Goal: Communication & Community: Answer question/provide support

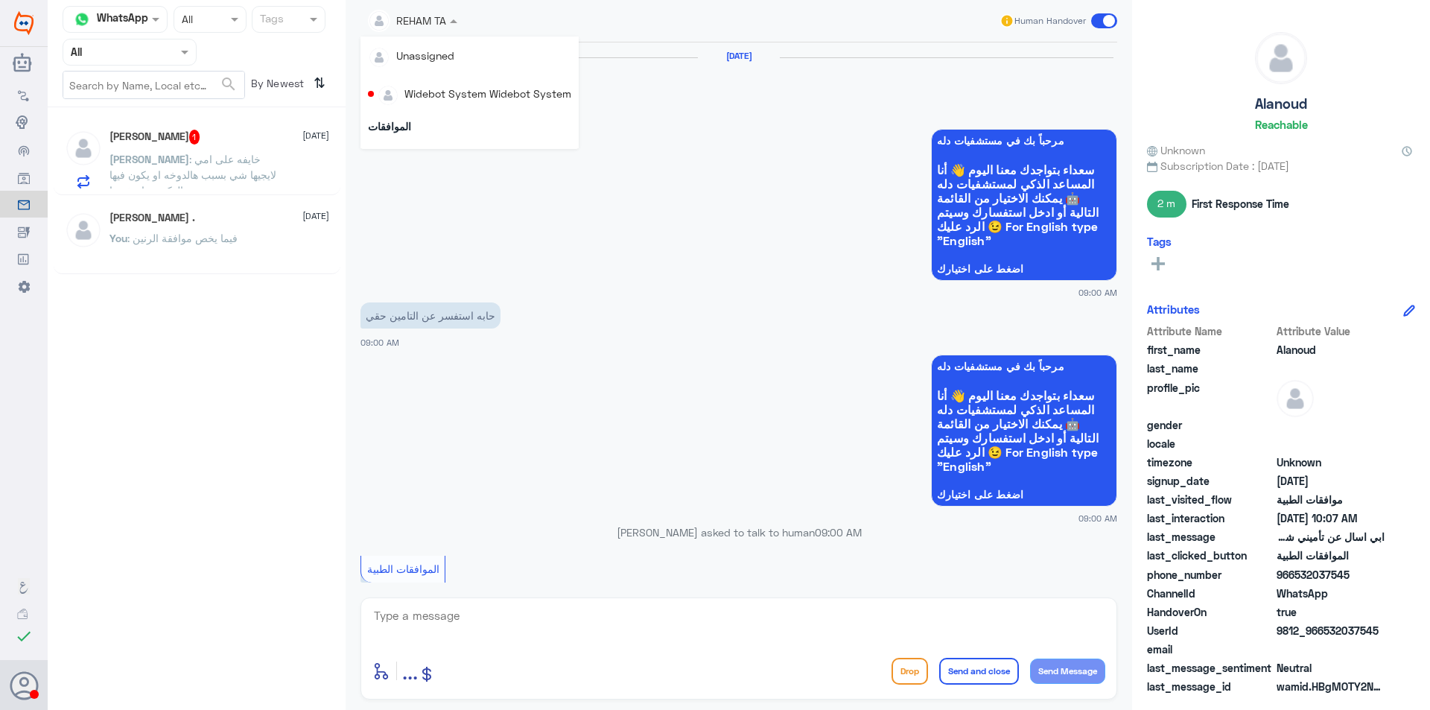
scroll to position [759, 0]
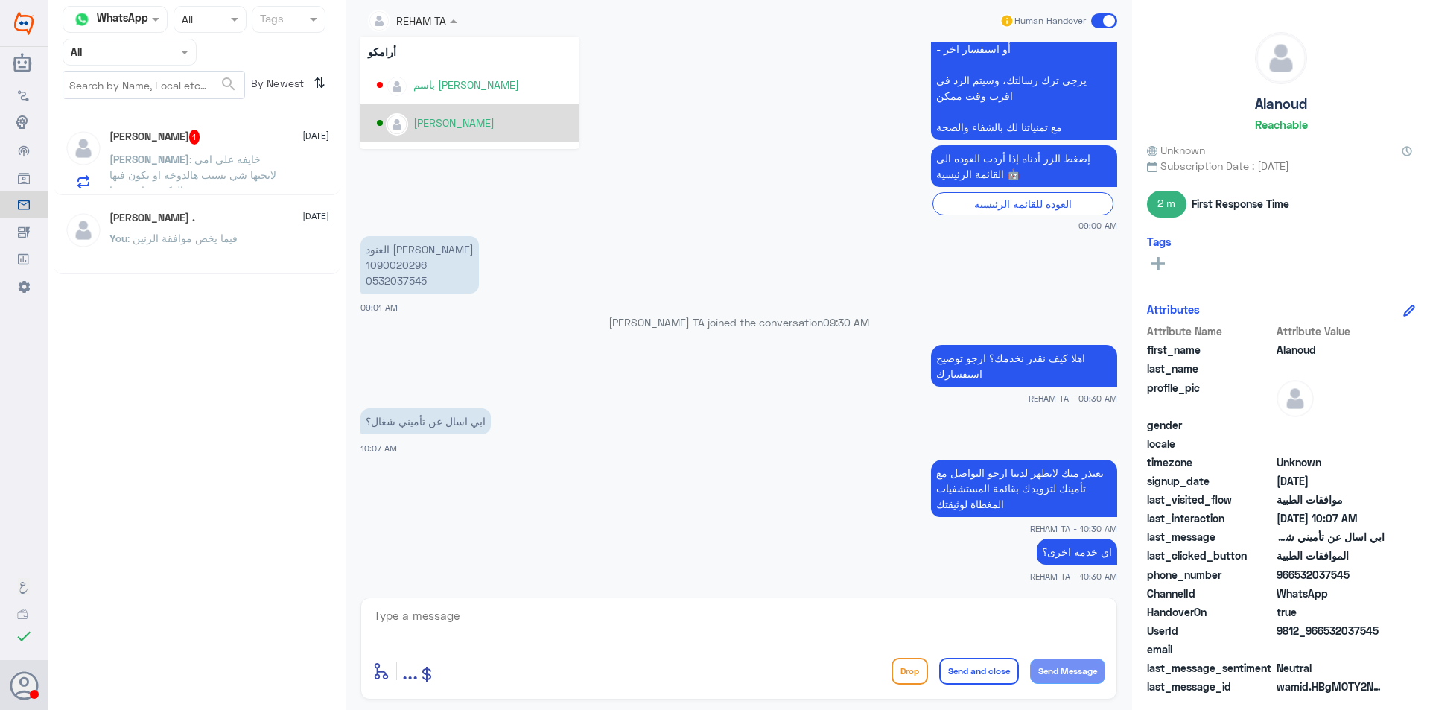
click at [146, 56] on input "text" at bounding box center [112, 51] width 82 height 17
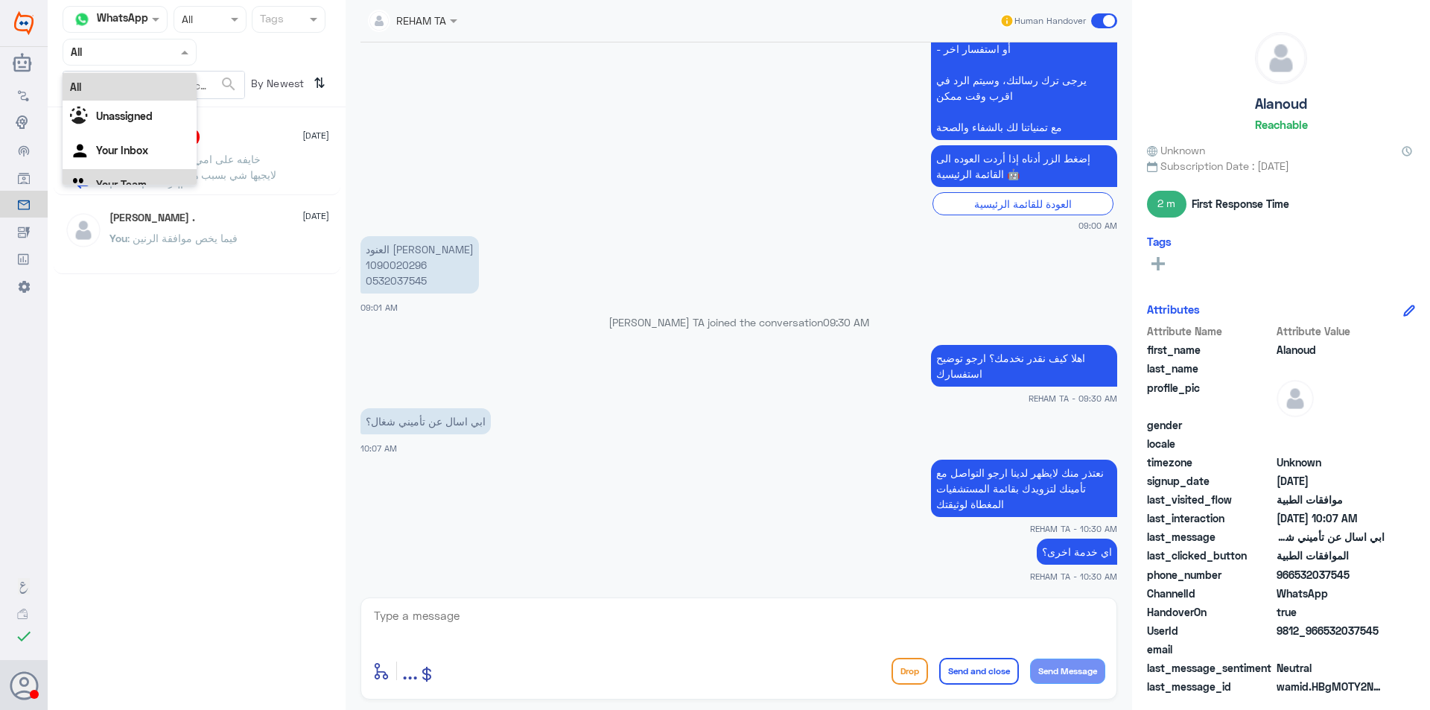
click at [136, 174] on div "Your Team" at bounding box center [130, 186] width 134 height 34
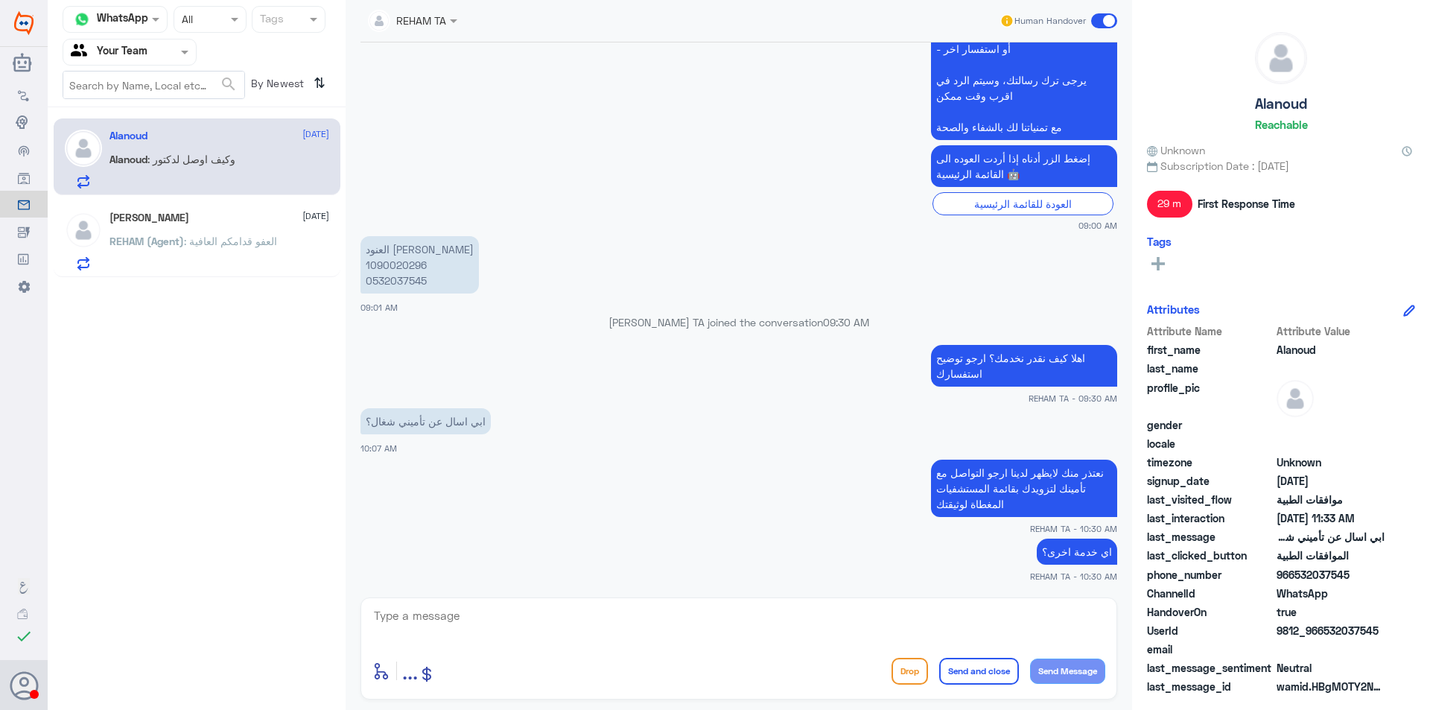
click at [410, 275] on p "العنود [PERSON_NAME] 1090020296 0532037545" at bounding box center [419, 264] width 118 height 57
click at [406, 263] on p "العنود [PERSON_NAME] 1090020296 0532037545" at bounding box center [419, 264] width 118 height 57
copy p "1090020296"
click at [254, 217] on div "[PERSON_NAME] [DATE]" at bounding box center [219, 217] width 220 height 13
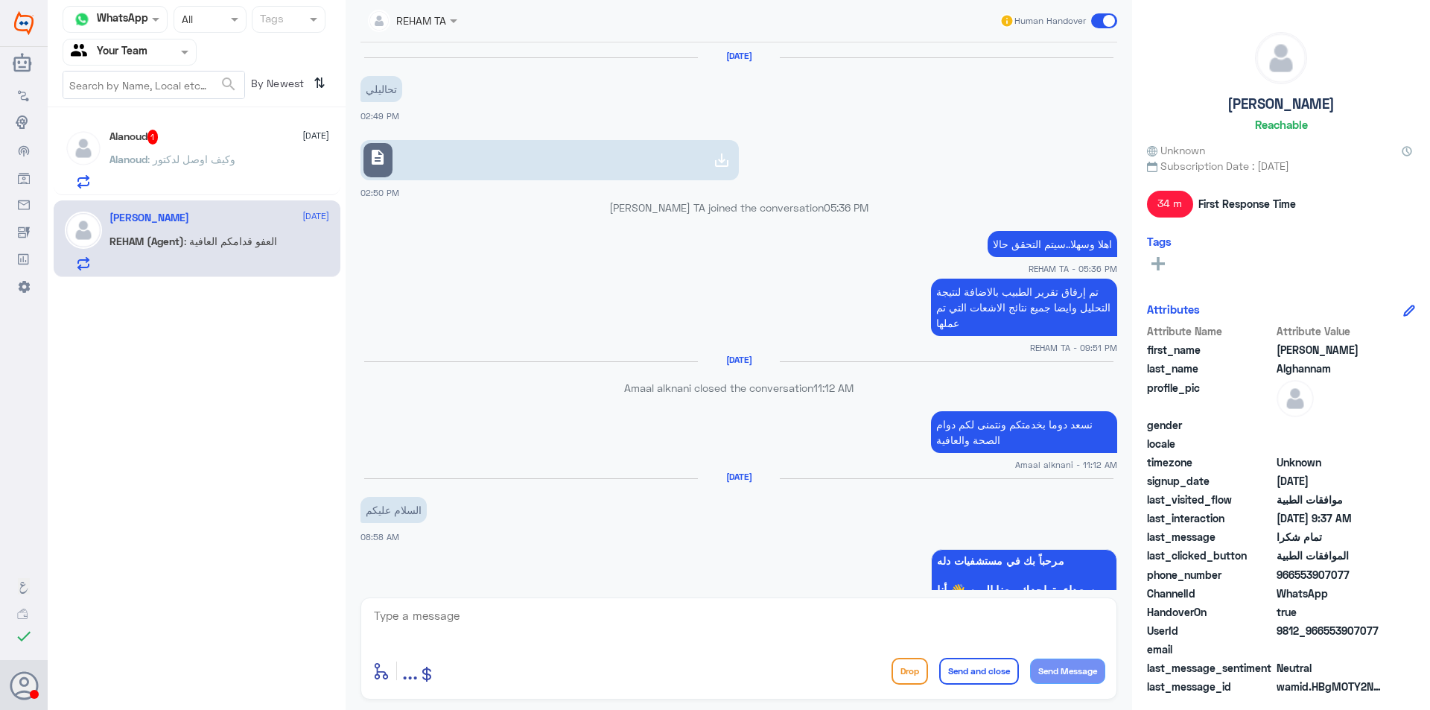
scroll to position [1036, 0]
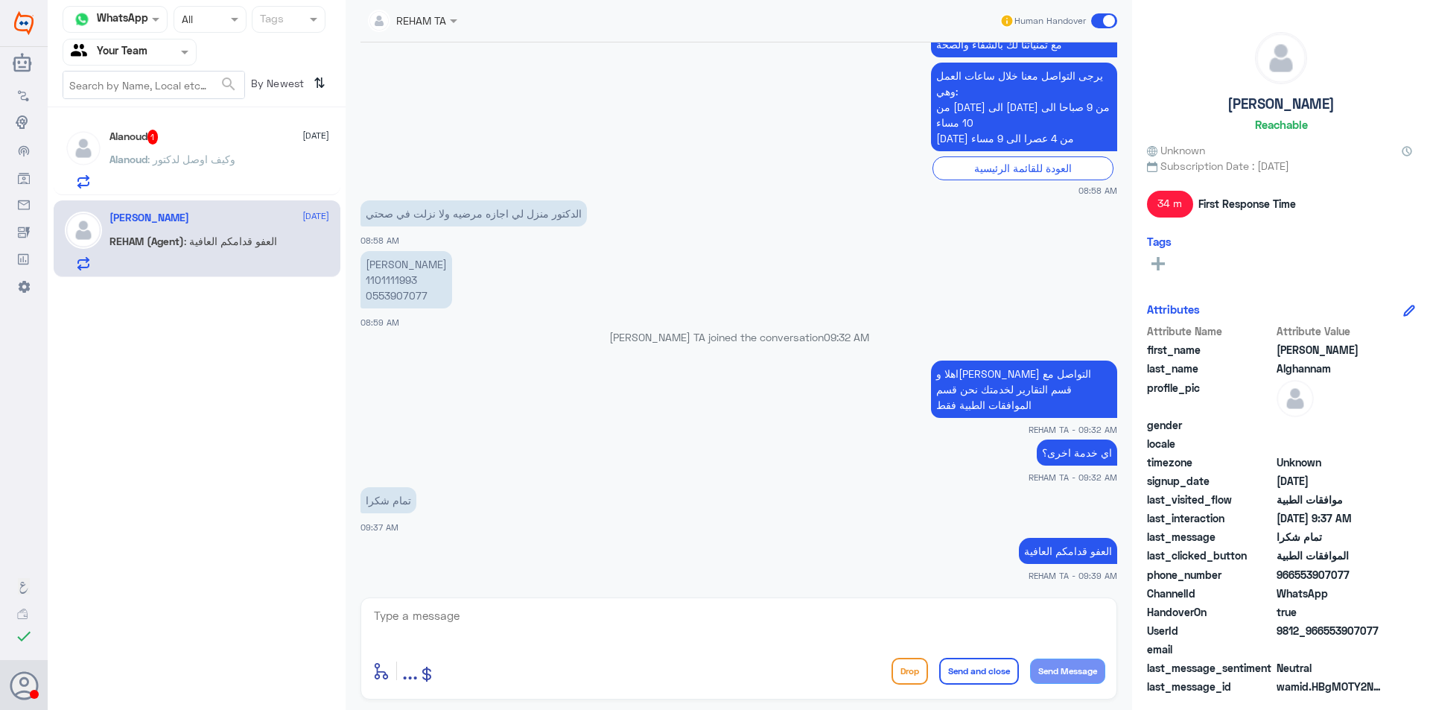
click at [242, 139] on div "Alanoud 1 [DATE]" at bounding box center [219, 137] width 220 height 15
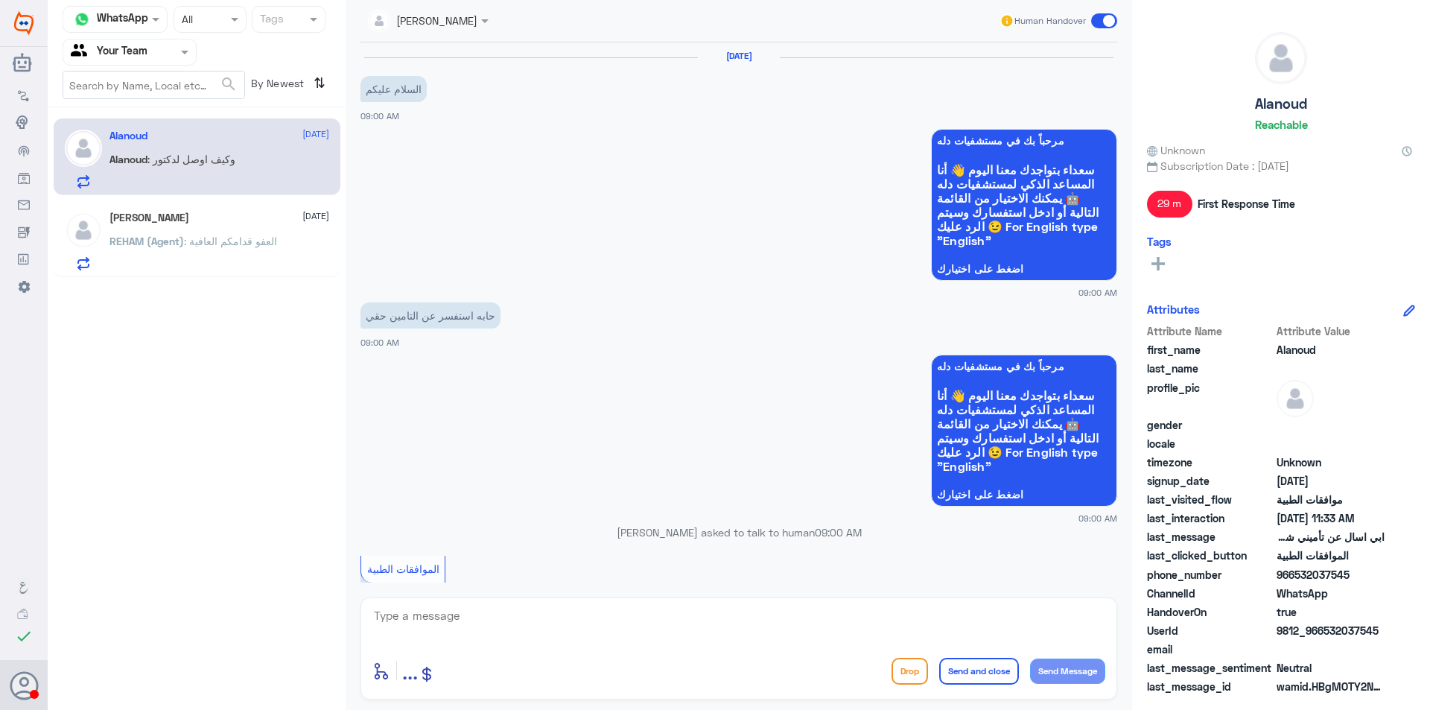
scroll to position [759, 0]
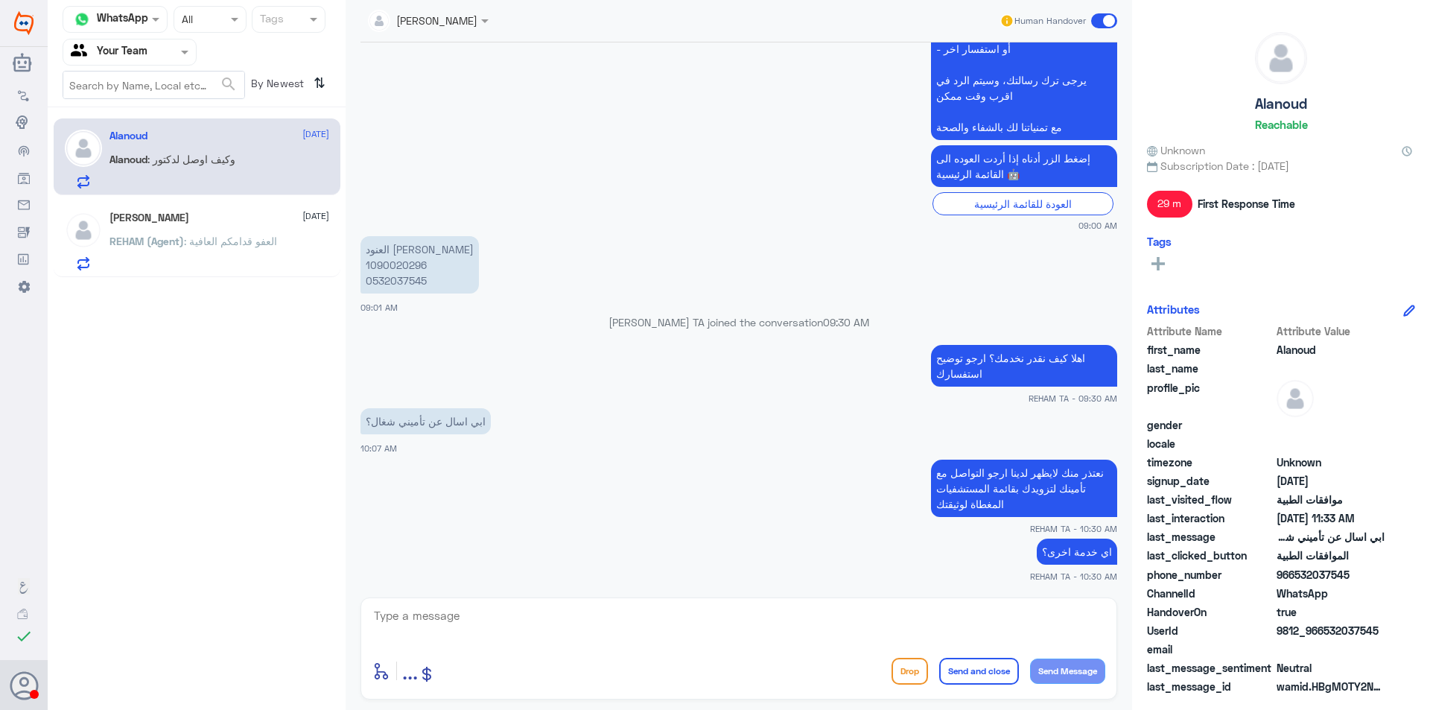
click at [159, 52] on div at bounding box center [129, 51] width 133 height 17
click at [150, 139] on div "Your Inbox" at bounding box center [130, 133] width 134 height 34
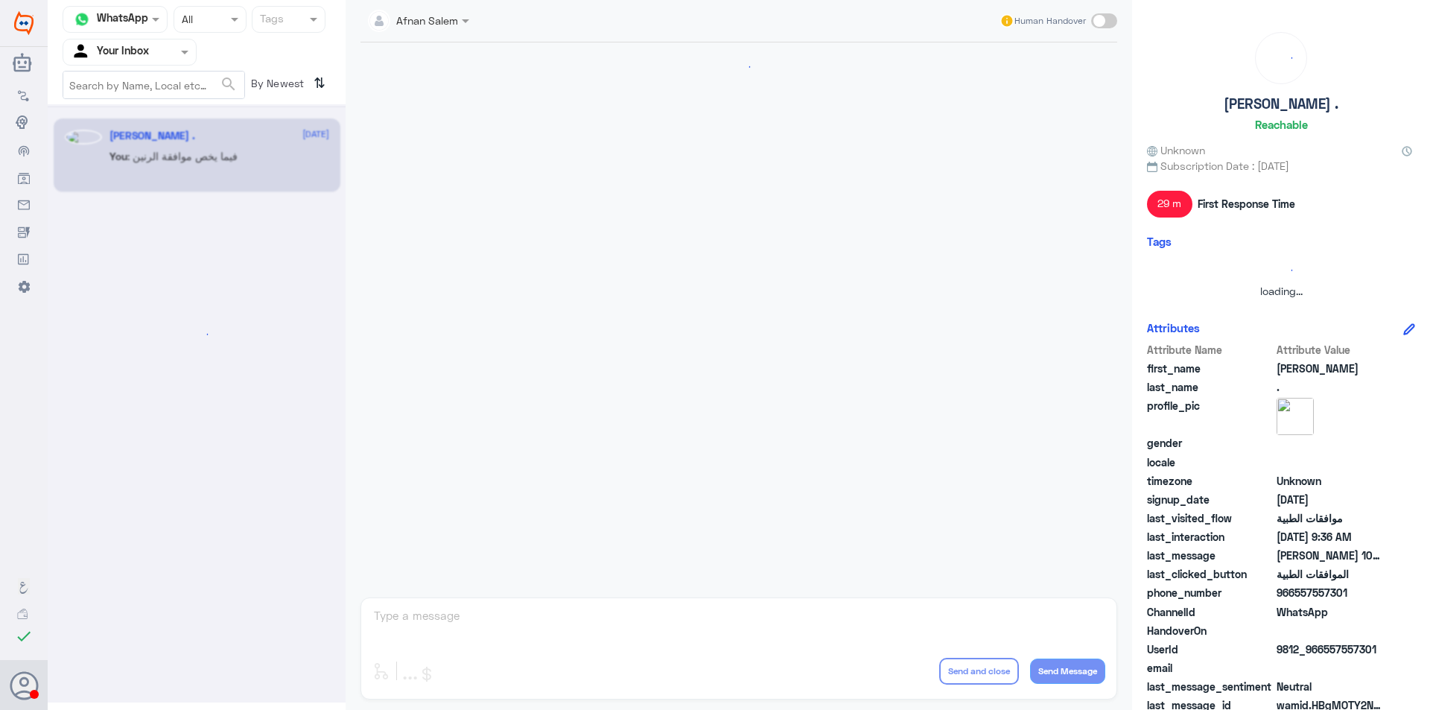
scroll to position [0, 0]
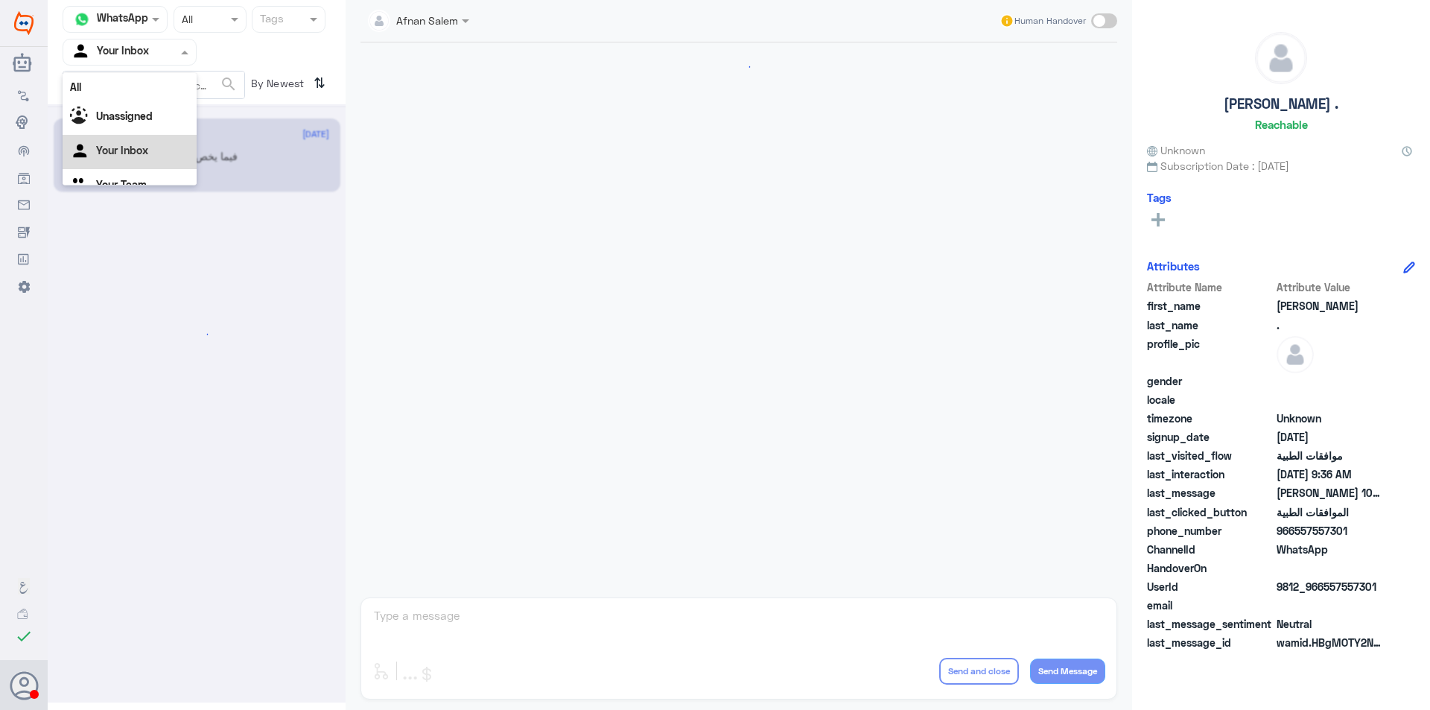
click at [155, 51] on div at bounding box center [129, 51] width 133 height 17
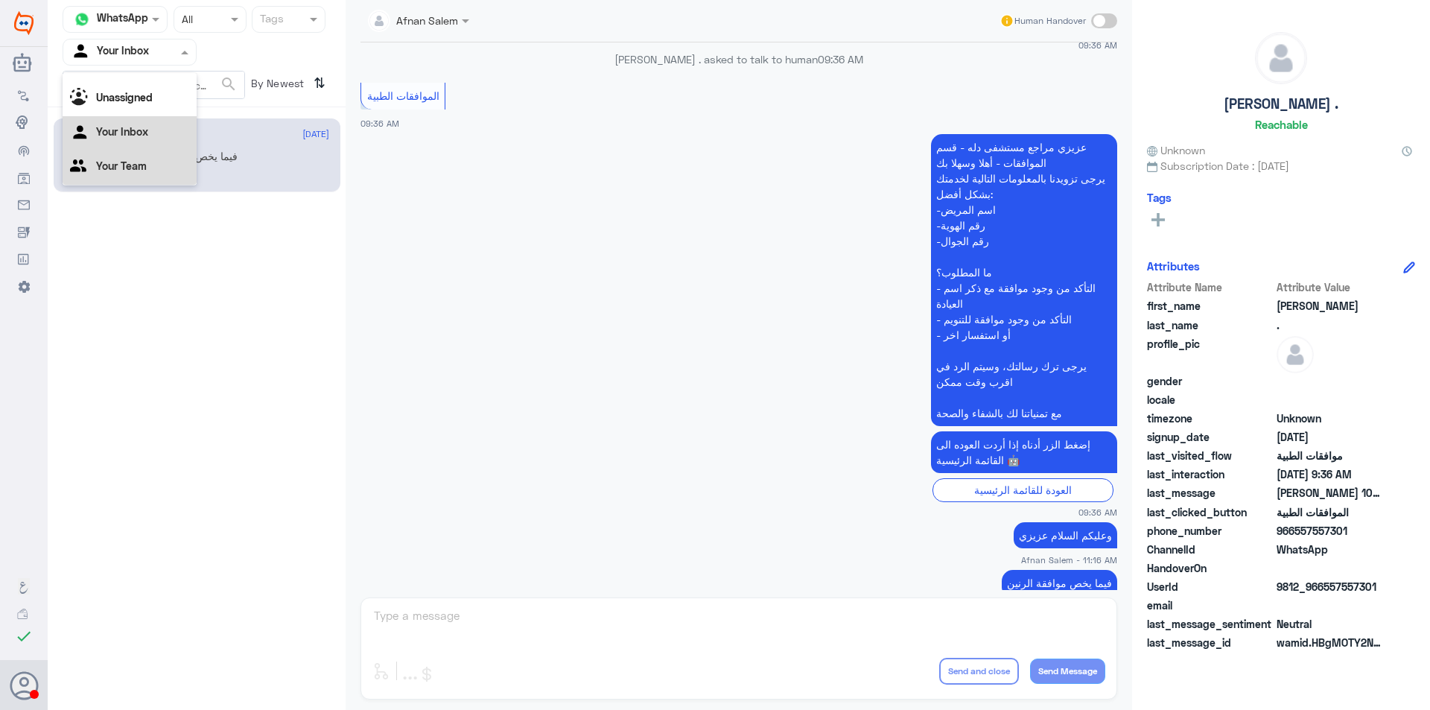
click at [160, 158] on div "Your Team" at bounding box center [130, 167] width 134 height 34
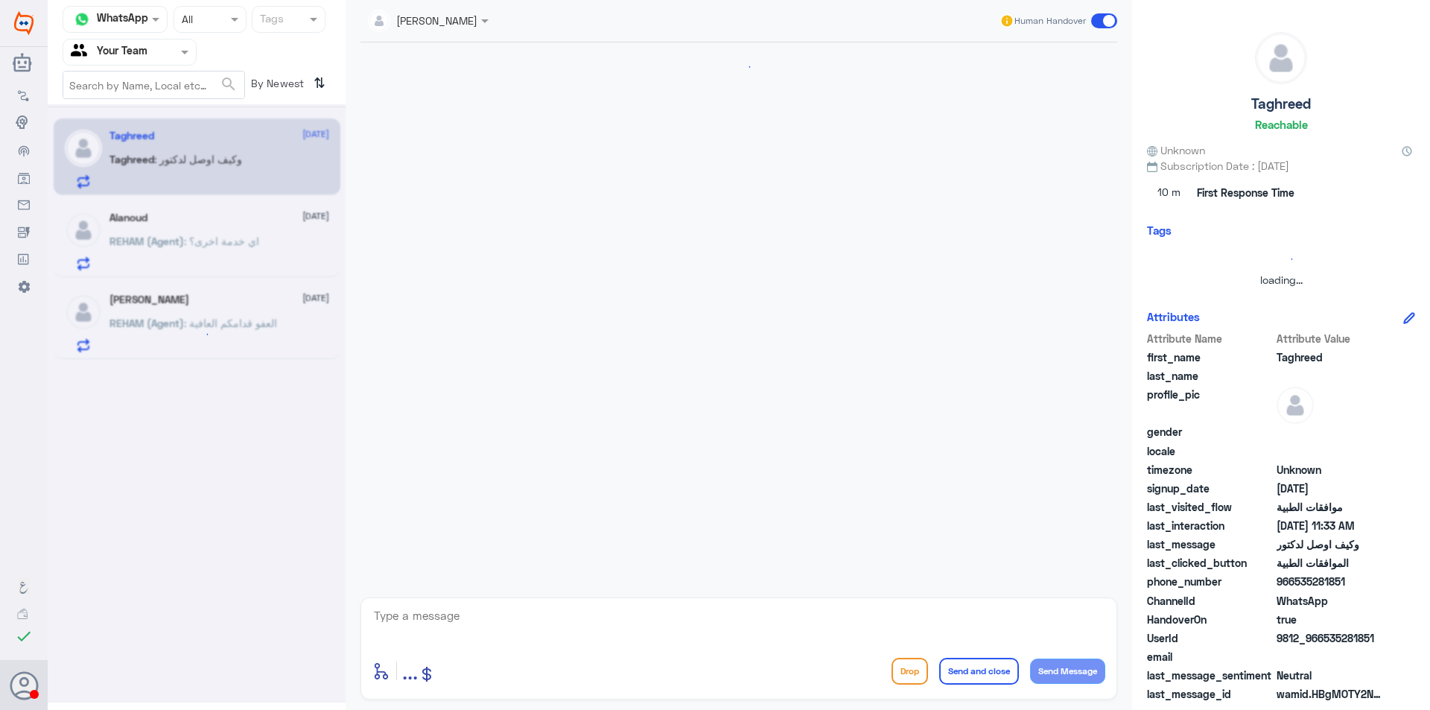
scroll to position [715, 0]
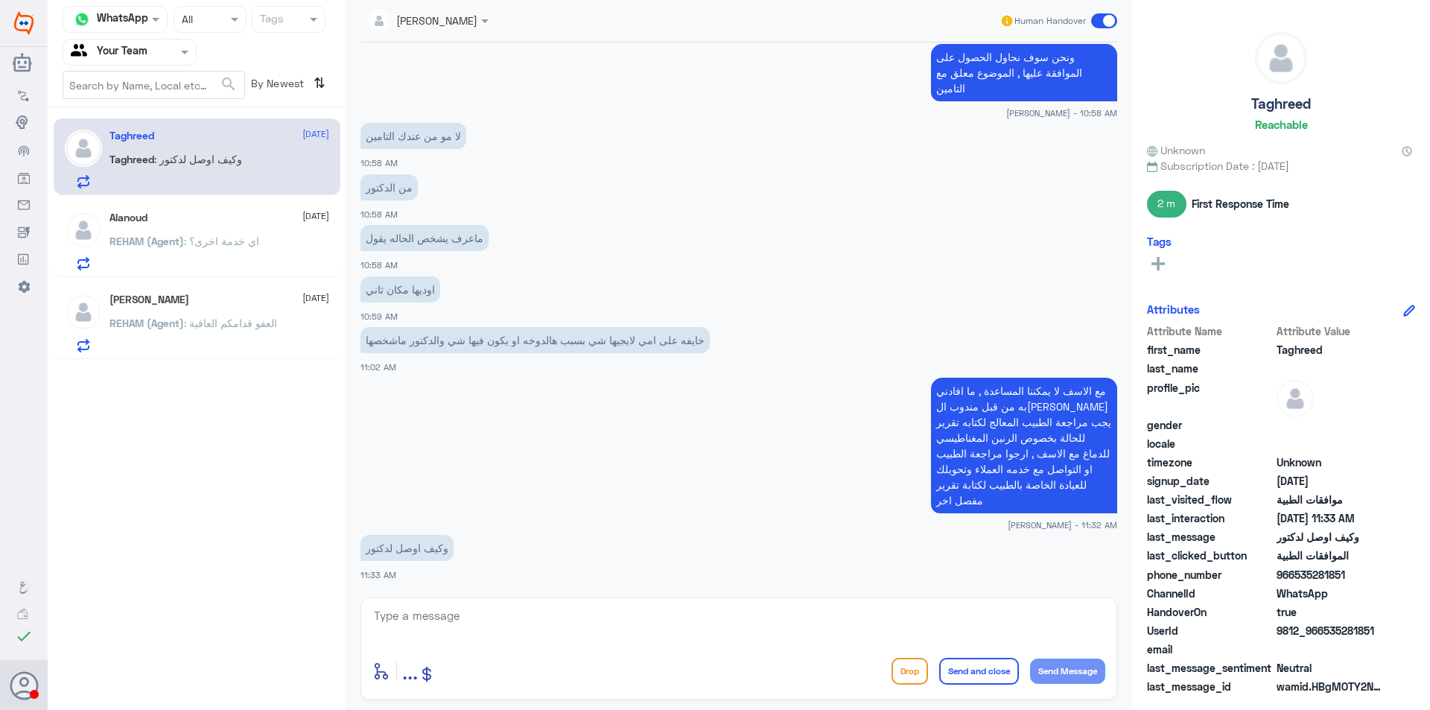
click at [200, 303] on div "[PERSON_NAME] [DATE]" at bounding box center [219, 299] width 220 height 13
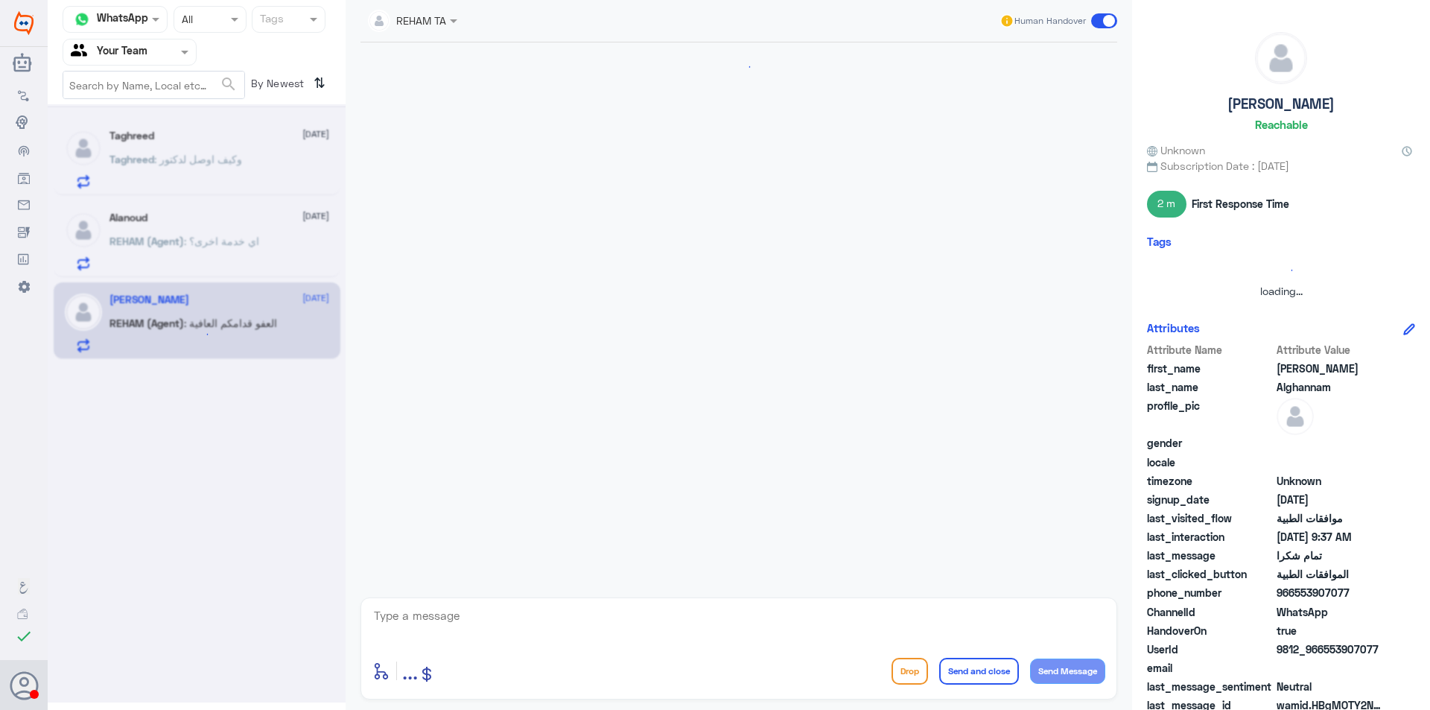
scroll to position [1036, 0]
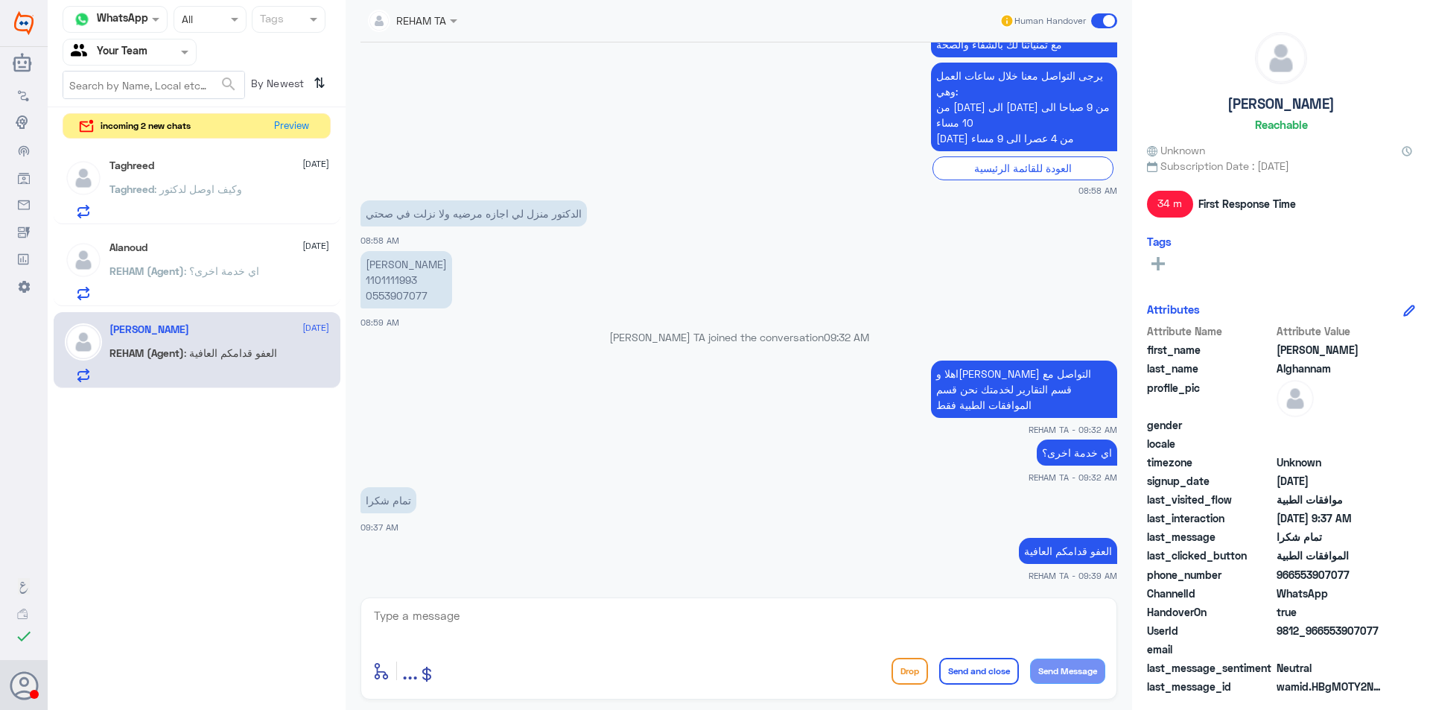
click at [255, 200] on div "Taghreed : وكيف اوصل لدكتور" at bounding box center [219, 202] width 220 height 34
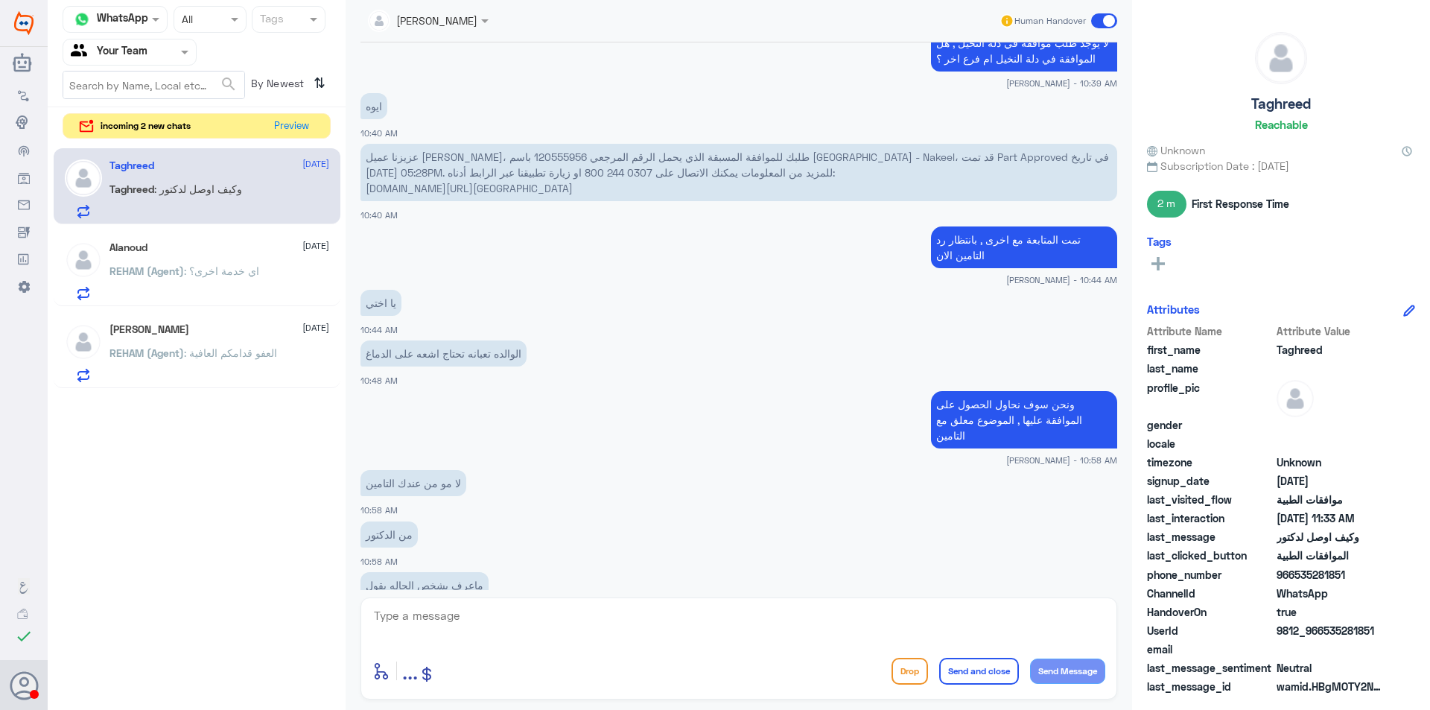
scroll to position [343, 0]
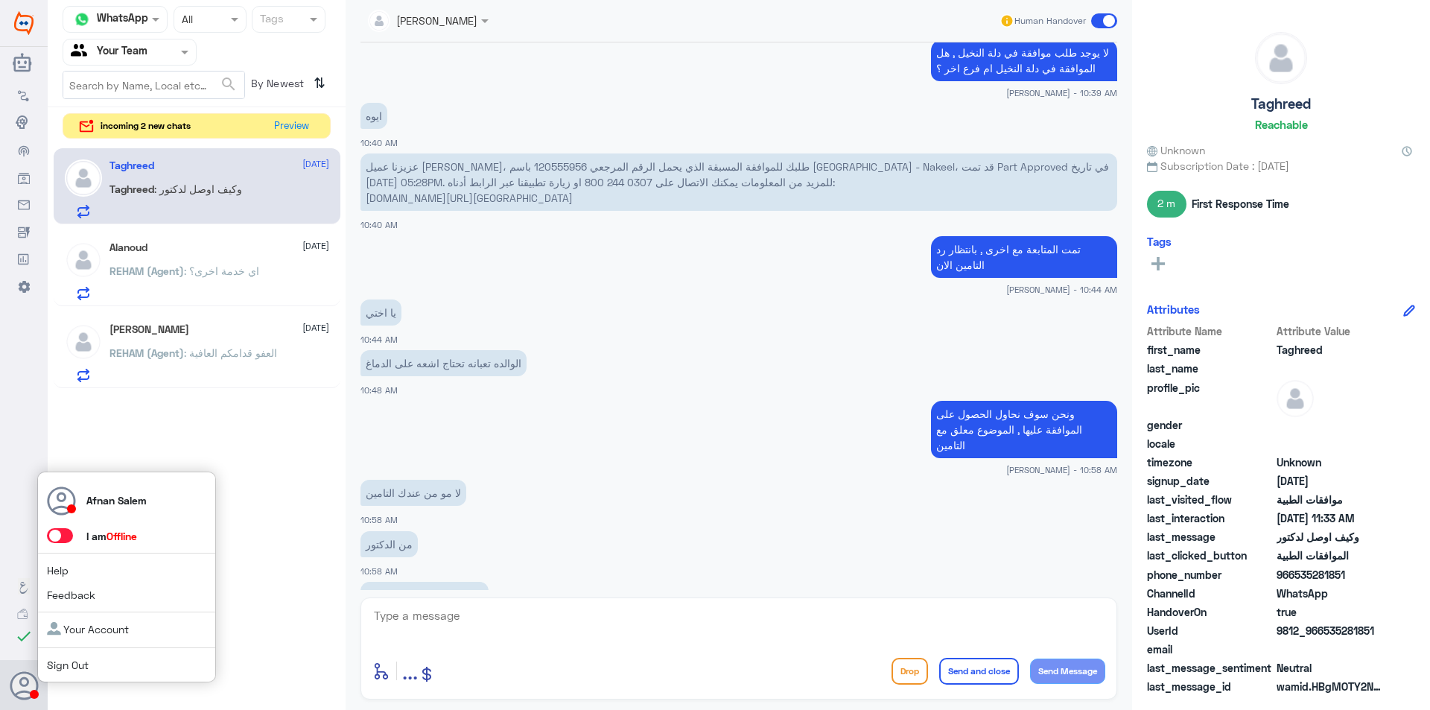
click at [58, 663] on link "Sign Out" at bounding box center [68, 664] width 42 height 13
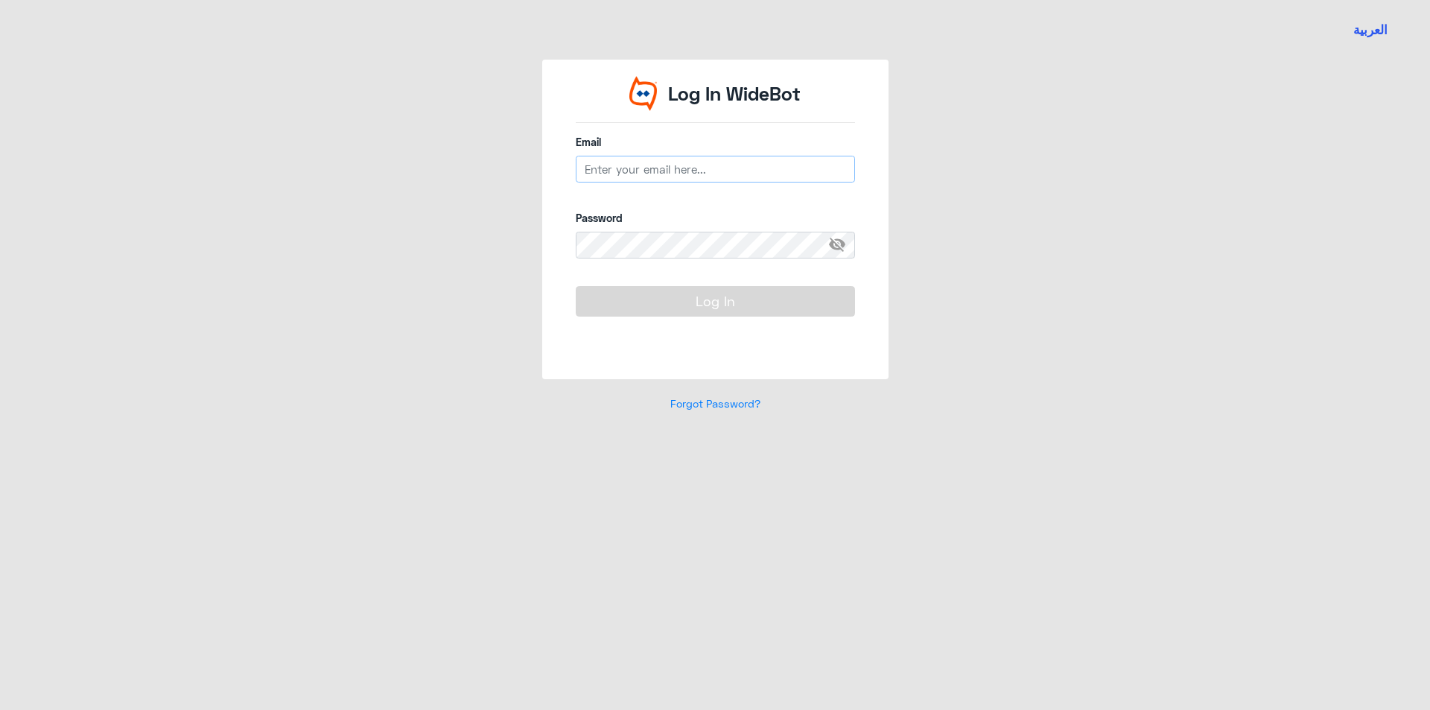
type input "[EMAIL_ADDRESS][DOMAIN_NAME]"
